Goal: Book appointment/travel/reservation

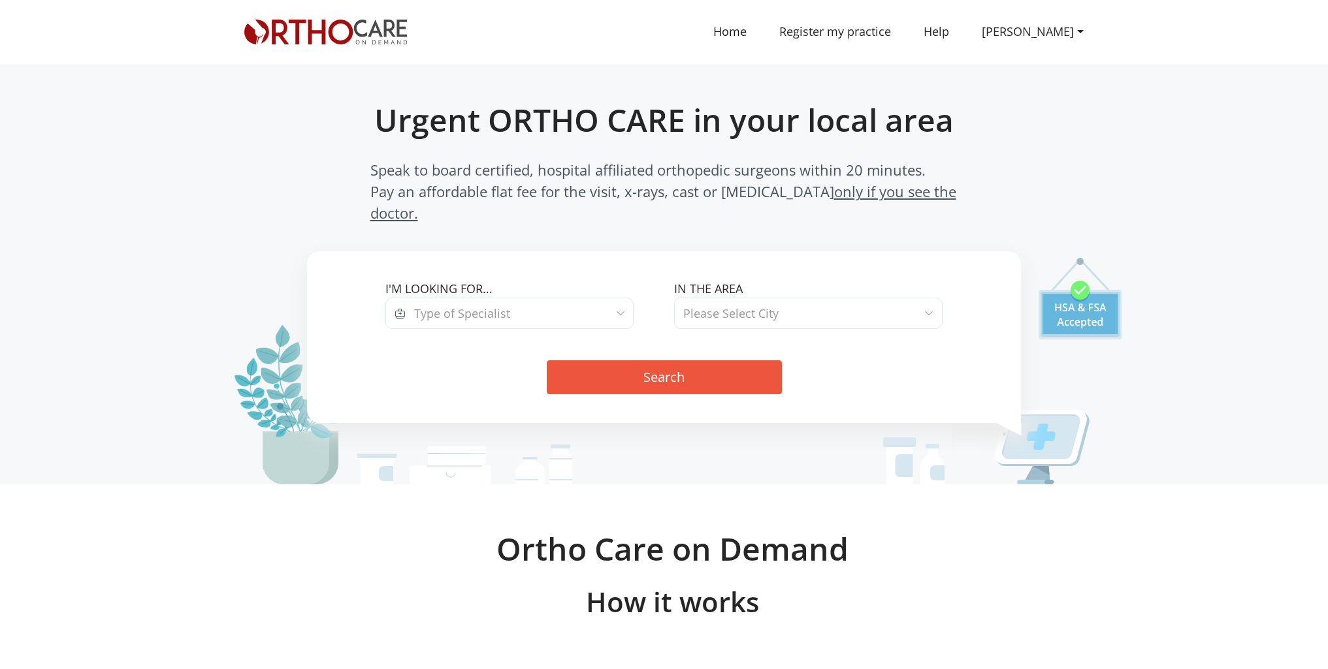
click at [621, 305] on span at bounding box center [621, 313] width 8 height 17
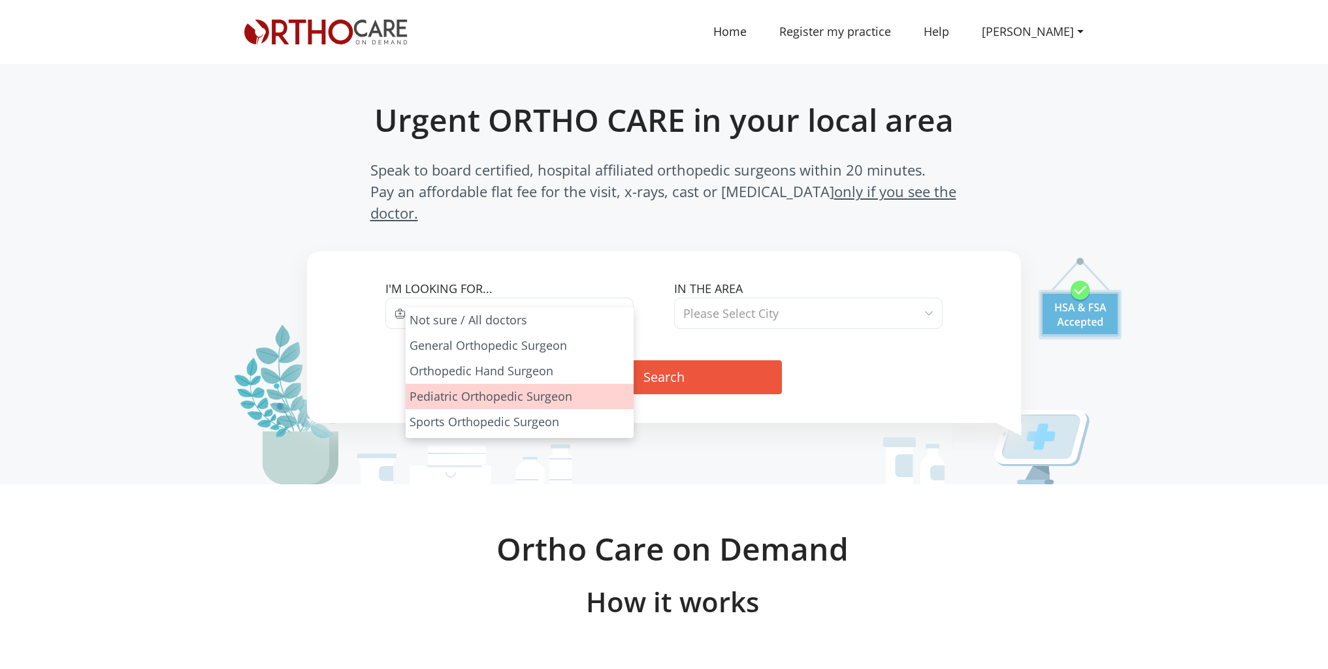
drag, startPoint x: 517, startPoint y: 391, endPoint x: 543, endPoint y: 376, distance: 29.9
select select "3"
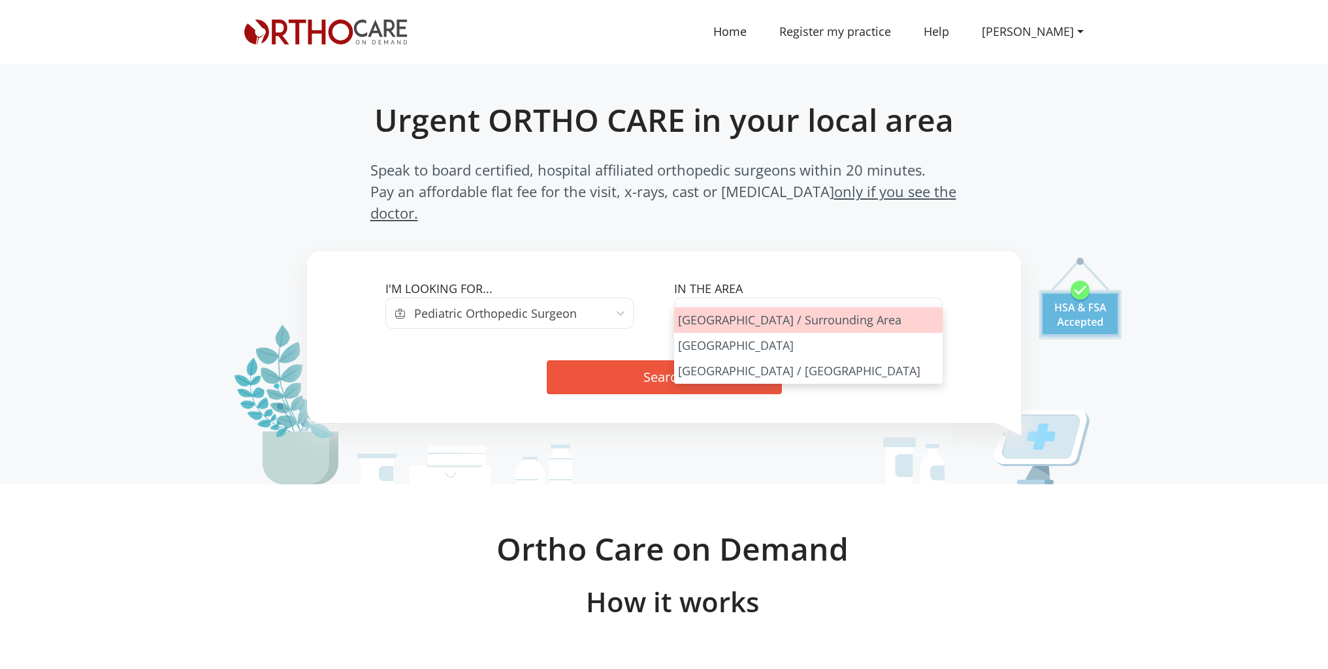
click at [931, 305] on span at bounding box center [929, 313] width 8 height 17
select select "[GEOGRAPHIC_DATA]"
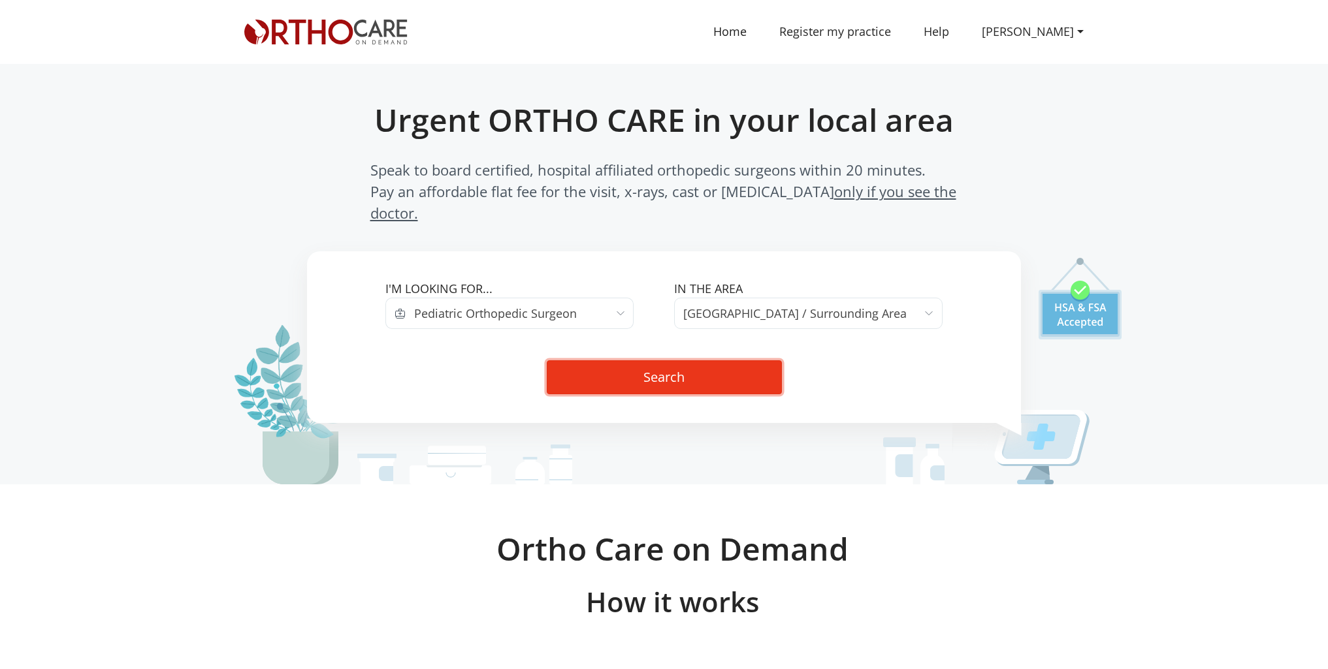
click at [707, 361] on button "Search" at bounding box center [664, 378] width 235 height 34
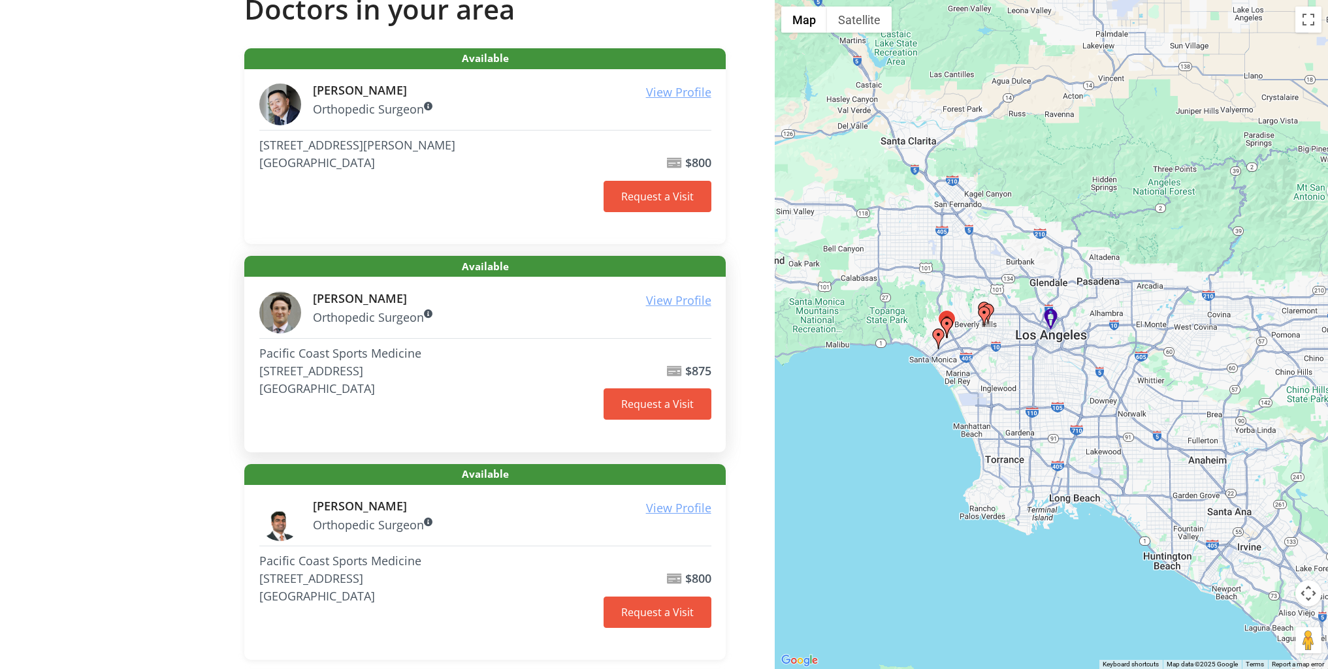
scroll to position [196, 0]
